Goal: Transaction & Acquisition: Purchase product/service

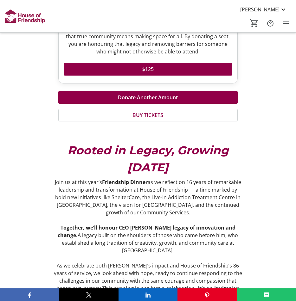
scroll to position [472, 0]
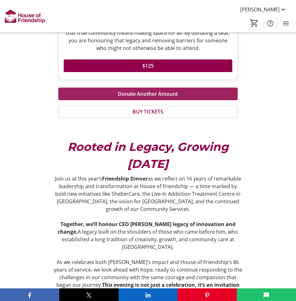
click at [128, 98] on span "Donate Another Amount" at bounding box center [148, 94] width 60 height 8
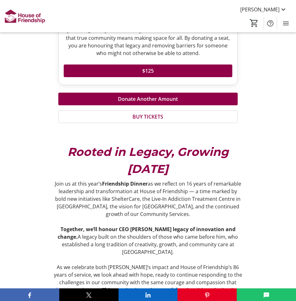
scroll to position [472, 0]
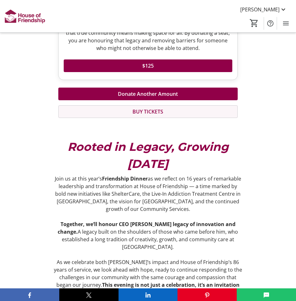
click at [149, 116] on span "BUY TICKETS" at bounding box center [147, 112] width 31 height 8
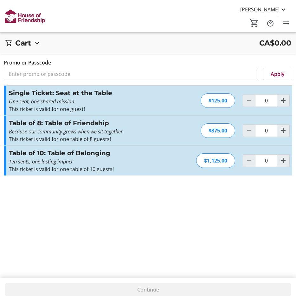
click at [25, 60] on label "Promo or Passcode" at bounding box center [27, 63] width 47 height 8
click at [25, 78] on input "Promo or Passcode" at bounding box center [130, 84] width 251 height 13
click at [6, 63] on label "Promo or Passcode" at bounding box center [27, 63] width 47 height 8
click at [6, 78] on input "Promo or Passcode" at bounding box center [130, 84] width 251 height 13
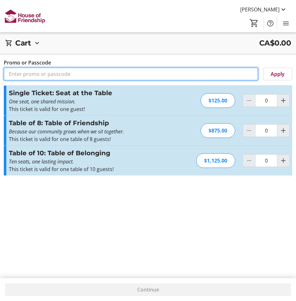
click at [8, 77] on input "Promo or Passcode" at bounding box center [131, 74] width 254 height 13
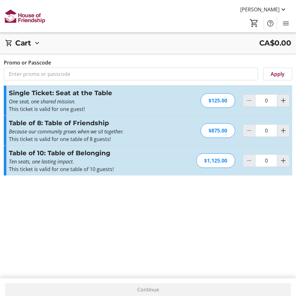
click at [32, 96] on h3 "Single Ticket: Seat at the Table" at bounding box center [78, 93] width 138 height 10
drag, startPoint x: 282, startPoint y: 100, endPoint x: 278, endPoint y: 101, distance: 4.0
click at [280, 100] on mat-icon "Increment by one" at bounding box center [283, 101] width 8 height 8
type input "1"
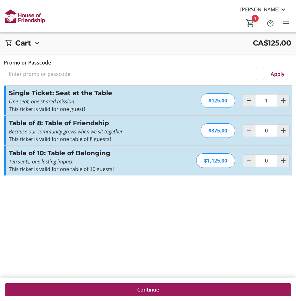
click at [140, 292] on span "Continue" at bounding box center [148, 290] width 22 height 8
